Goal: Answer question/provide support: Answer question/provide support

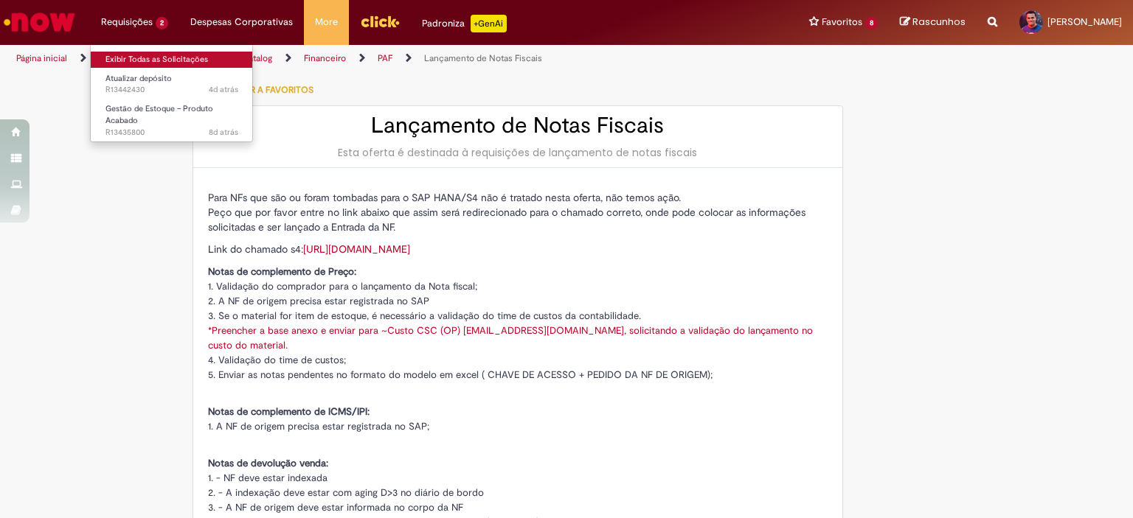
click at [156, 55] on link "Exibir Todas as Solicitações" at bounding box center [172, 60] width 162 height 16
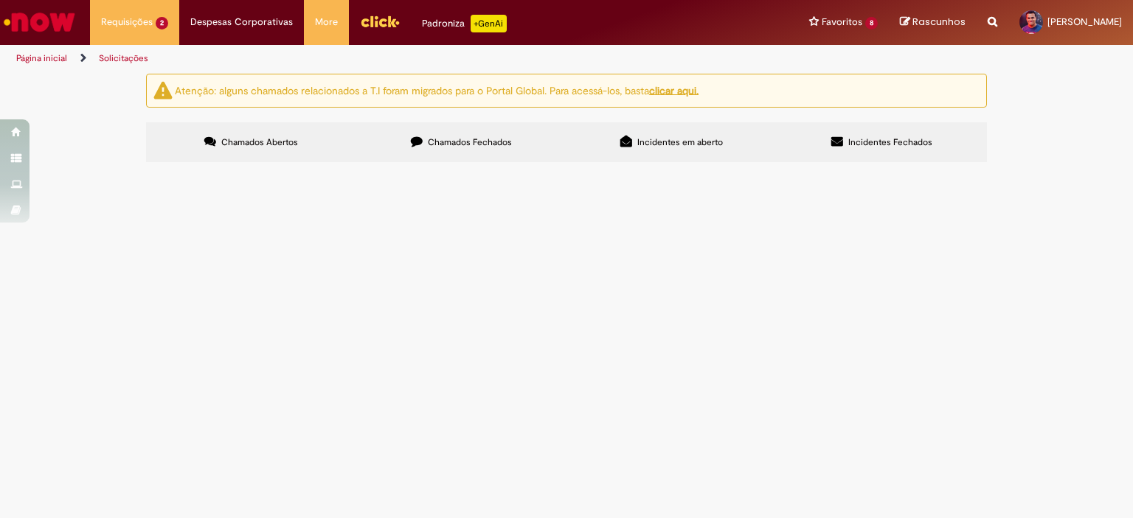
click at [0, 0] on span "Material 88210 BRB2 FG01 não existe - Após abrir o INC8036391, foi orientado a …" at bounding box center [0, 0] width 0 height 0
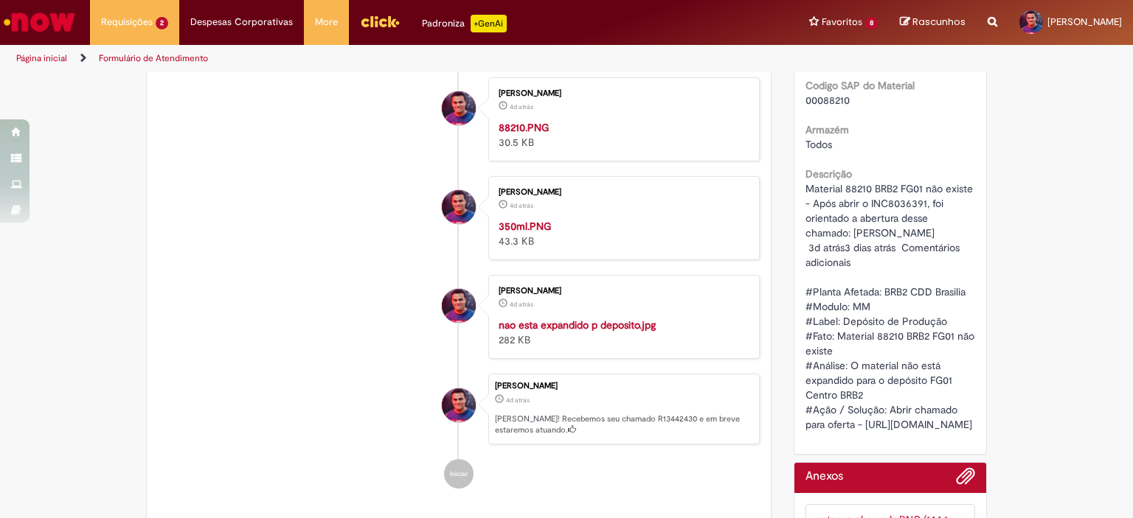
scroll to position [105, 0]
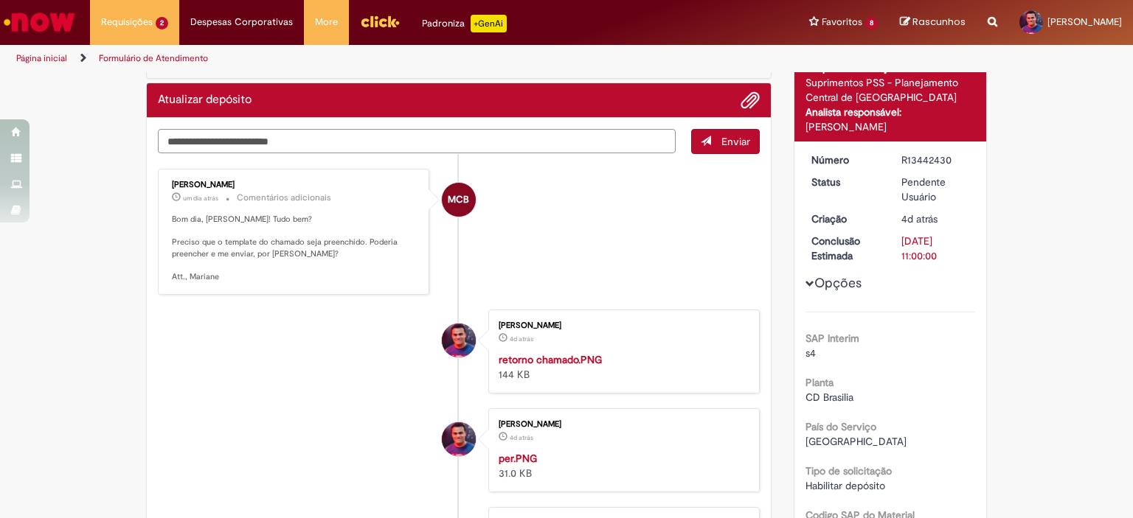
click at [349, 141] on textarea "Digite sua mensagem aqui..." at bounding box center [417, 141] width 518 height 25
drag, startPoint x: 216, startPoint y: 241, endPoint x: 249, endPoint y: 237, distance: 32.7
click at [249, 237] on p "Bom dia, [PERSON_NAME]! Tudo bem? Preciso que o template do chamado seja preenc…" at bounding box center [295, 248] width 246 height 69
copy p "template"
click at [224, 138] on textarea "Digite sua mensagem aqui..." at bounding box center [417, 141] width 518 height 25
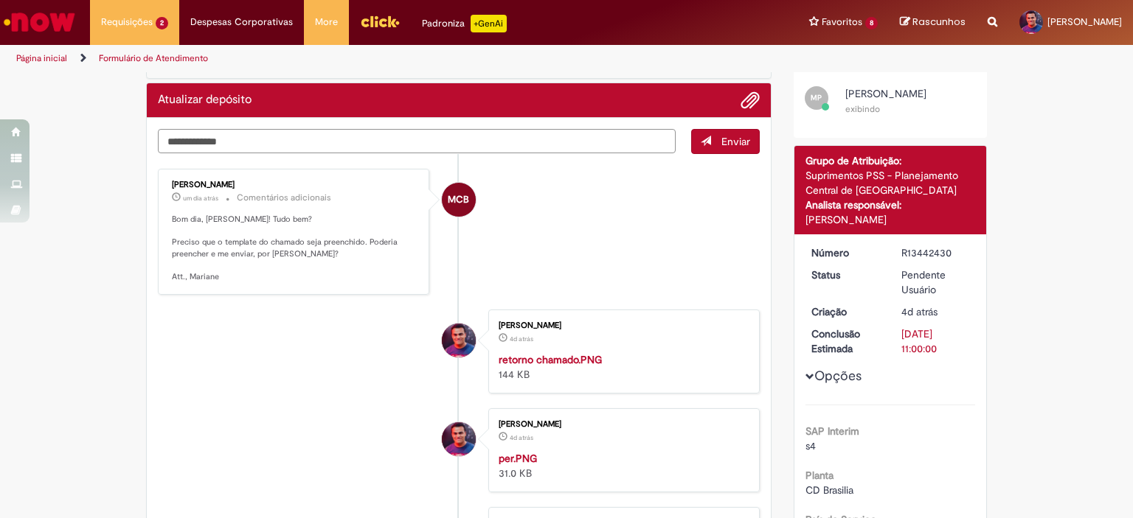
paste textarea "*********"
type textarea "**********"
click at [732, 139] on span "Enviar" at bounding box center [735, 141] width 29 height 13
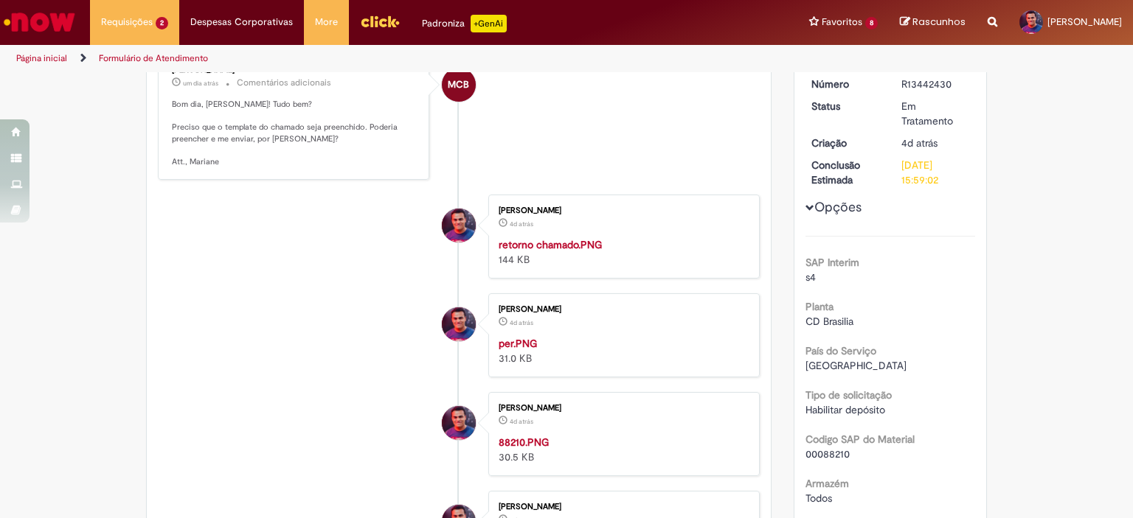
scroll to position [0, 0]
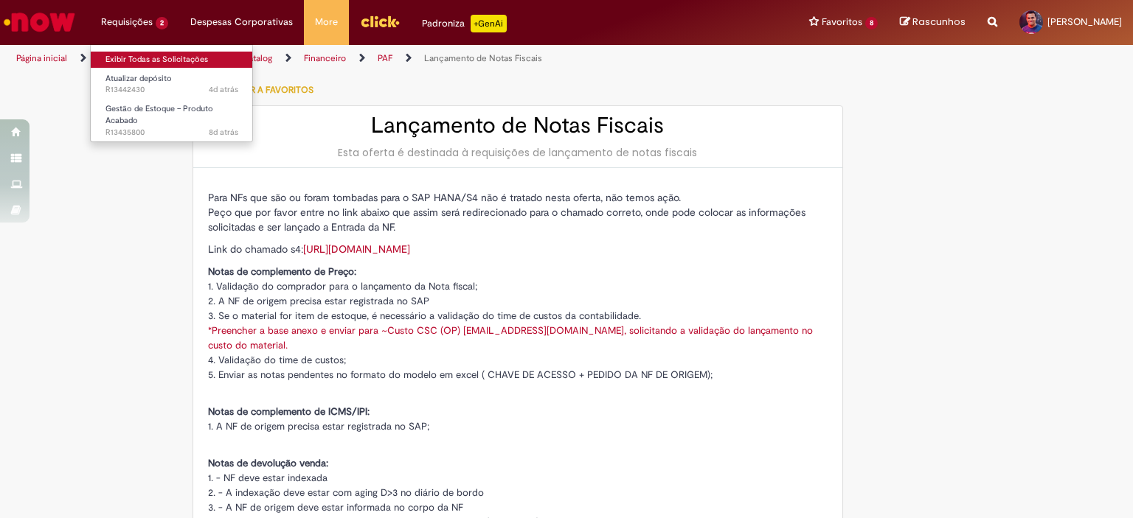
type input "**********"
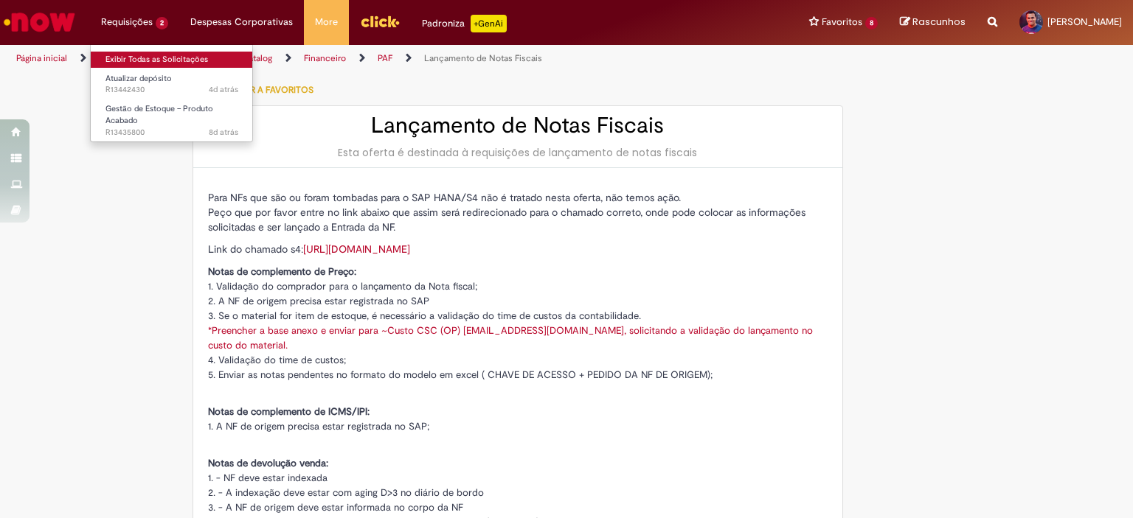
type input "**********"
click at [165, 59] on link "Exibir Todas as Solicitações" at bounding box center [172, 60] width 162 height 16
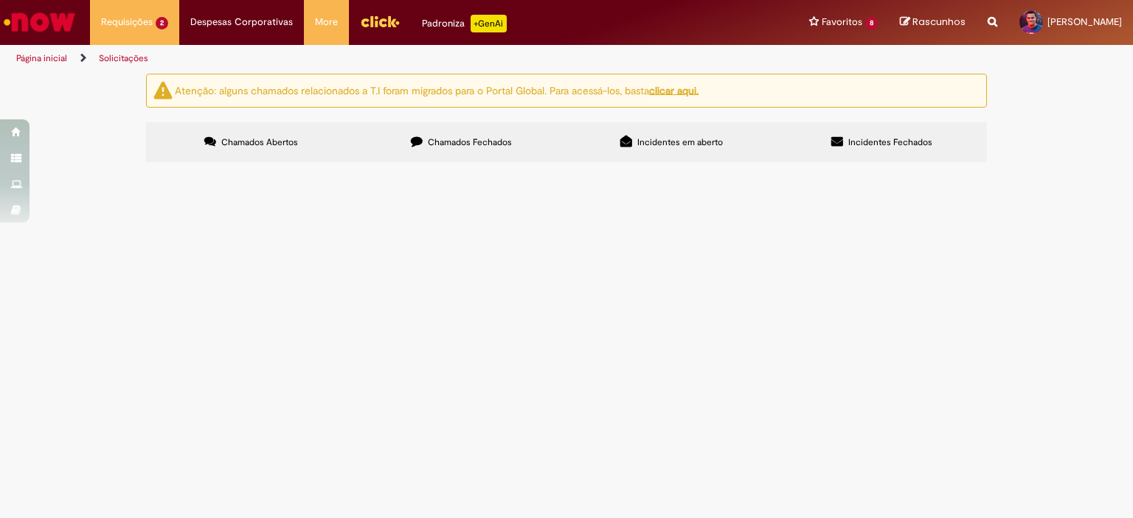
click at [0, 0] on span "Material 88210 BRB2 FG01 não existe - Após abrir o INC8036391, foi orientado a …" at bounding box center [0, 0] width 0 height 0
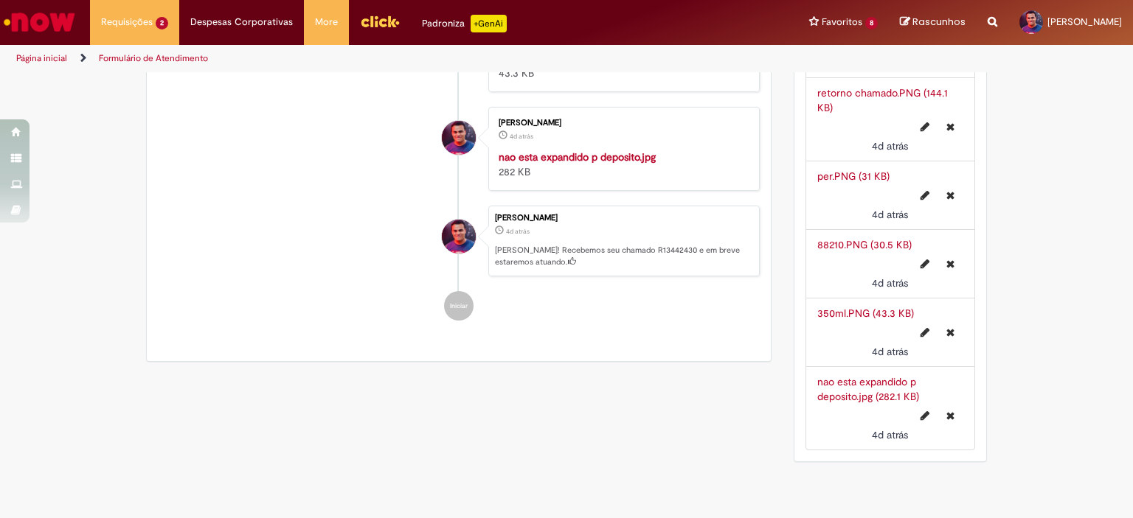
scroll to position [1028, 0]
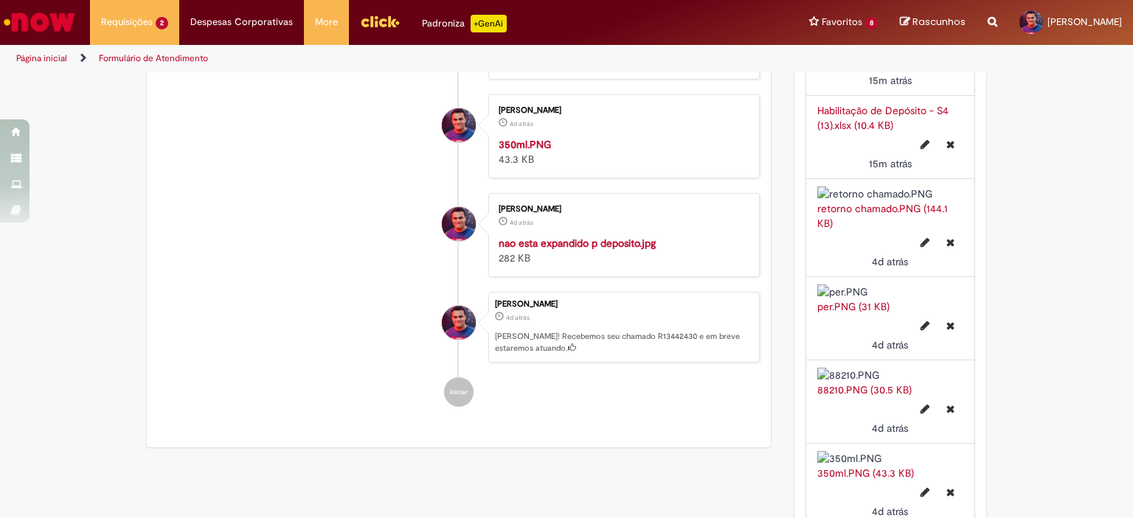
click at [857, 132] on link "Habilitação de Depósito - S4 (13).xlsx (10.4 KB)" at bounding box center [882, 118] width 131 height 28
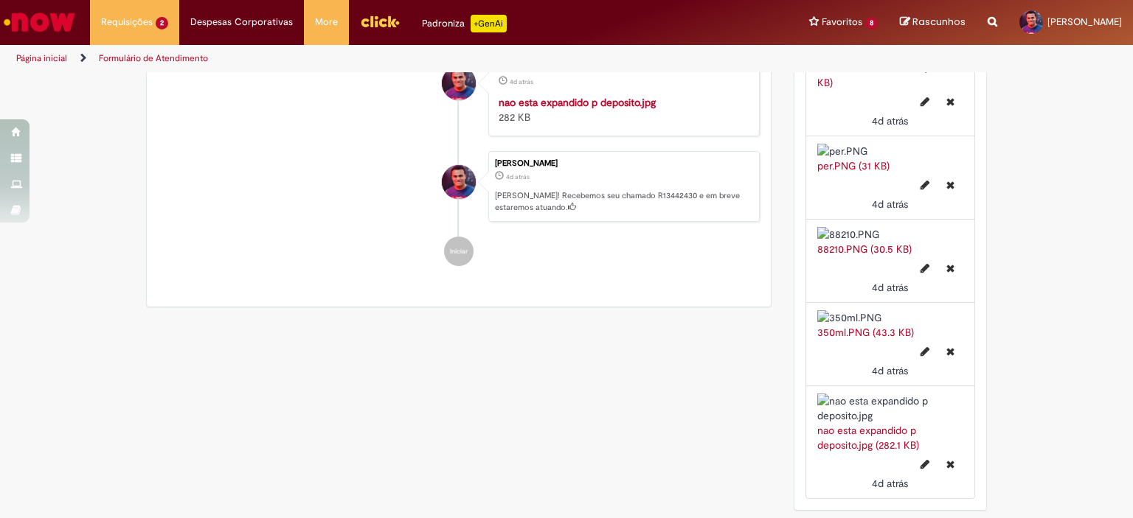
scroll to position [1827, 0]
click at [584, 95] on img "Histórico de tíquete" at bounding box center [622, 95] width 246 height 0
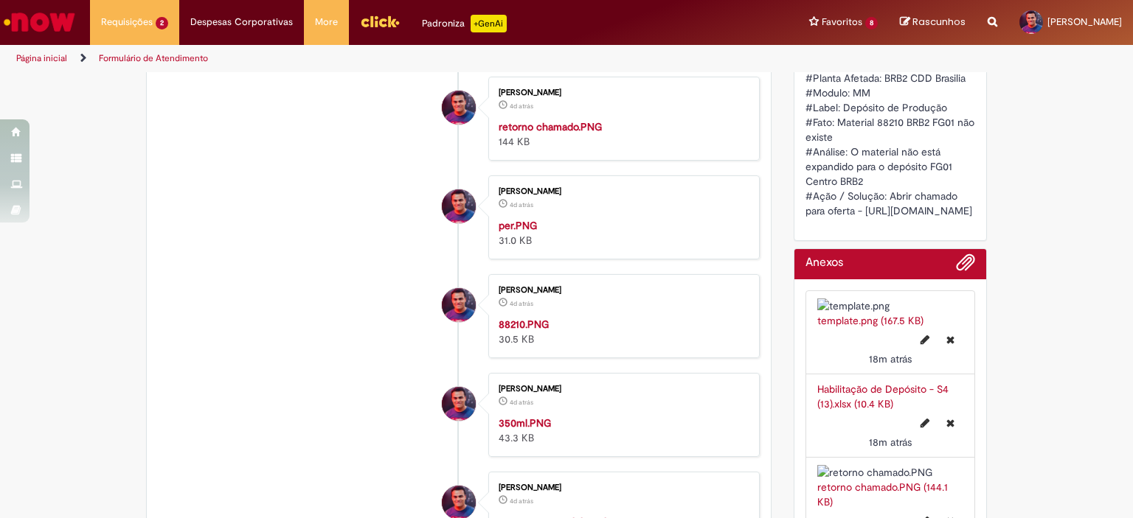
scroll to position [0, 0]
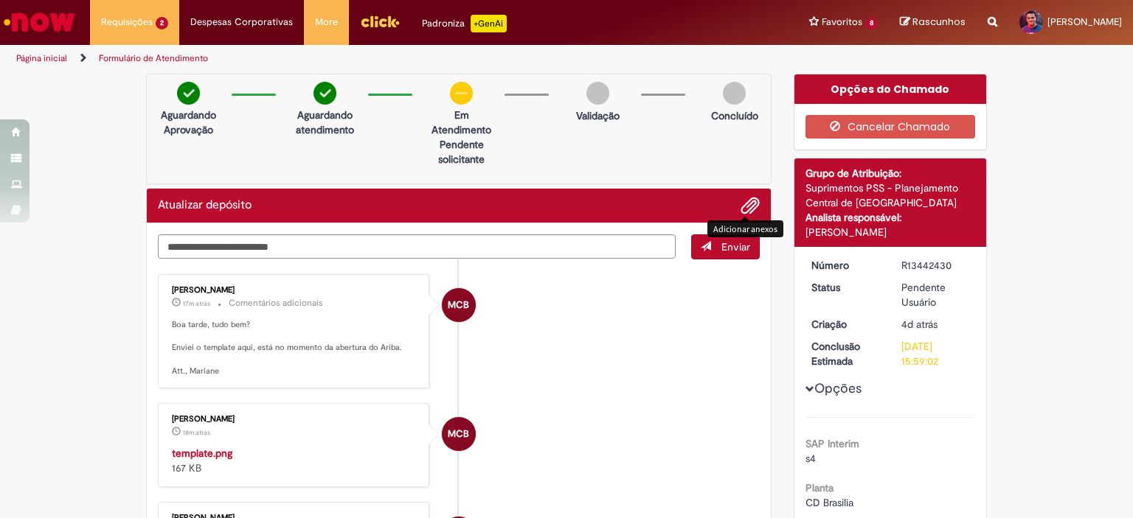
click at [746, 198] on span "Adicionar anexos" at bounding box center [750, 207] width 18 height 18
